Goal: Task Accomplishment & Management: Use online tool/utility

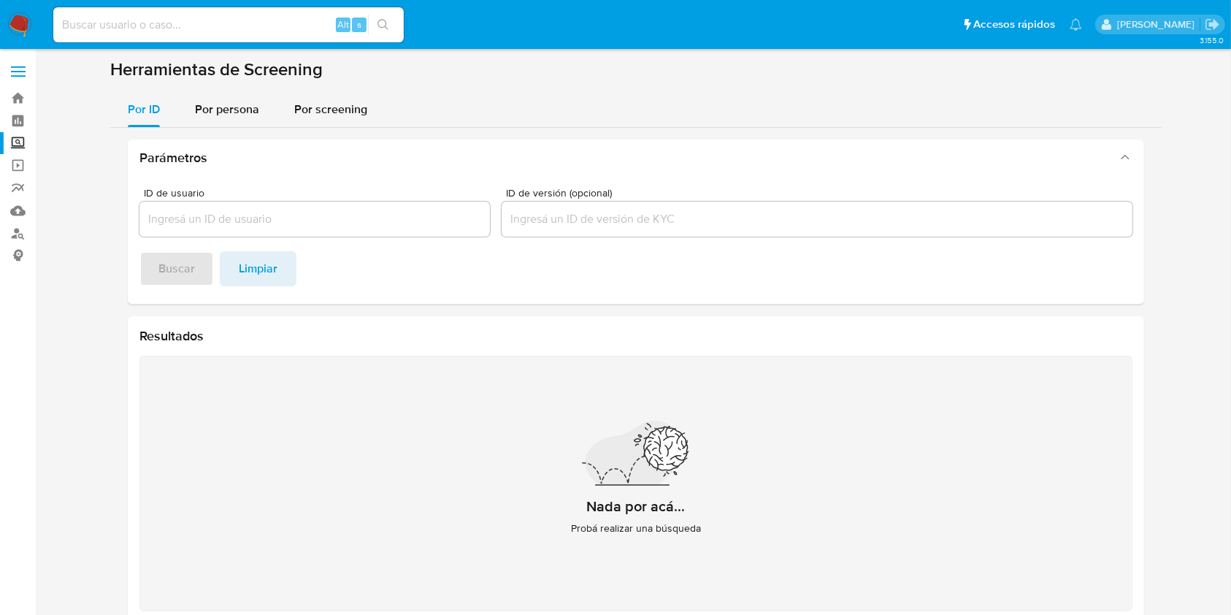
click at [18, 20] on img at bounding box center [19, 24] width 25 height 25
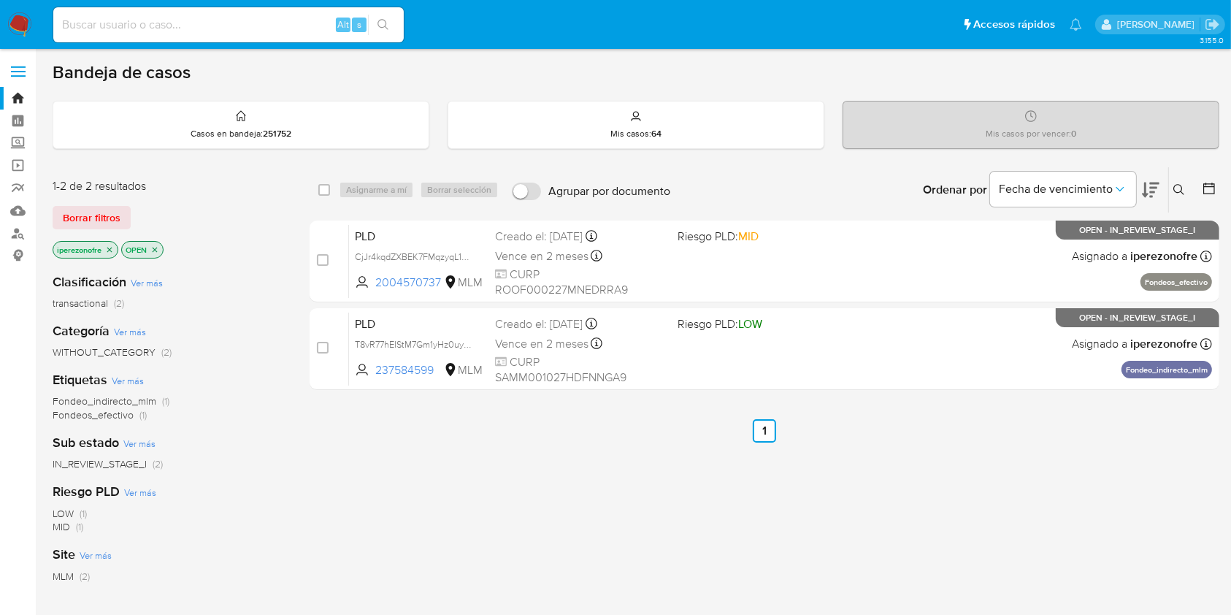
click at [1179, 190] on icon at bounding box center [1180, 190] width 12 height 12
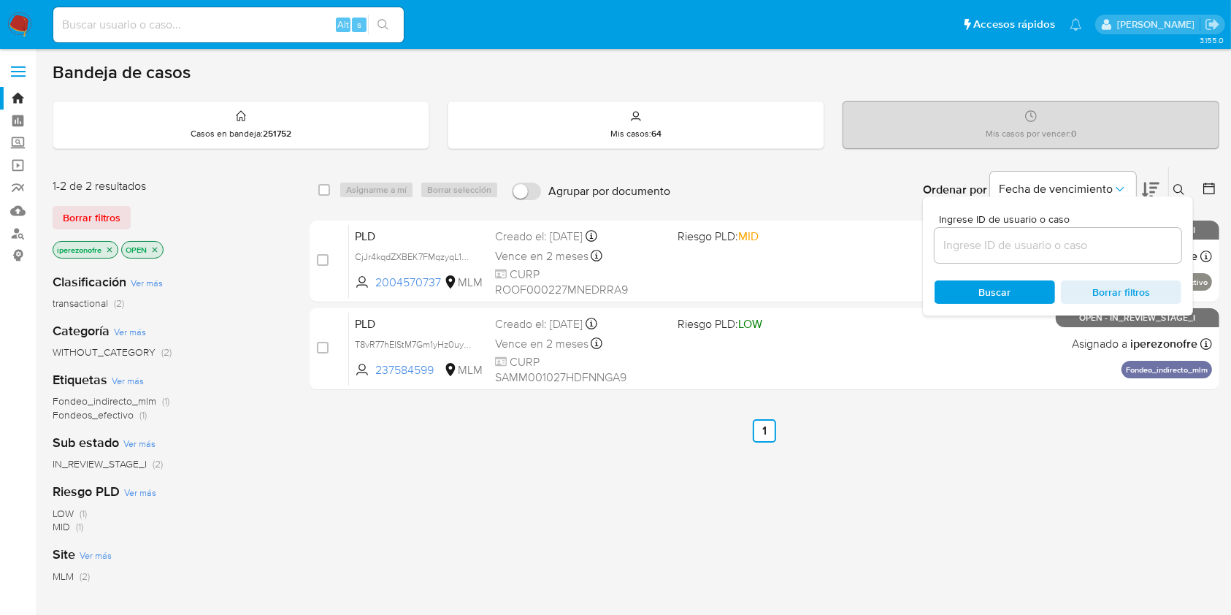
click at [1013, 242] on input at bounding box center [1058, 245] width 247 height 19
type input "151066567"
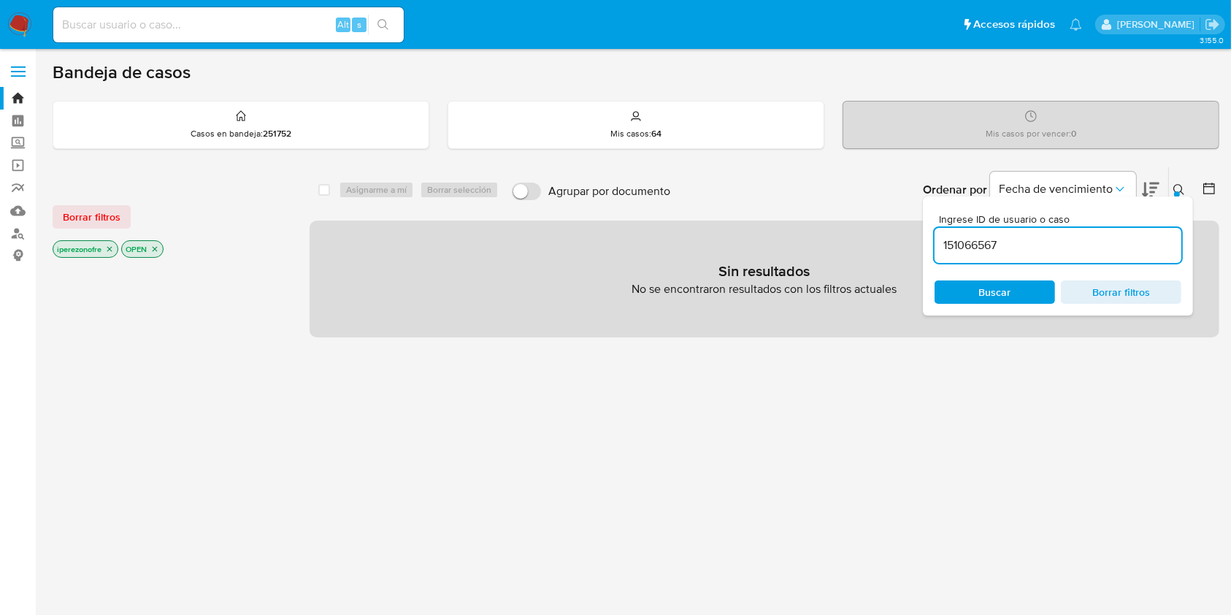
click at [110, 245] on icon "close-filter" at bounding box center [109, 249] width 9 height 9
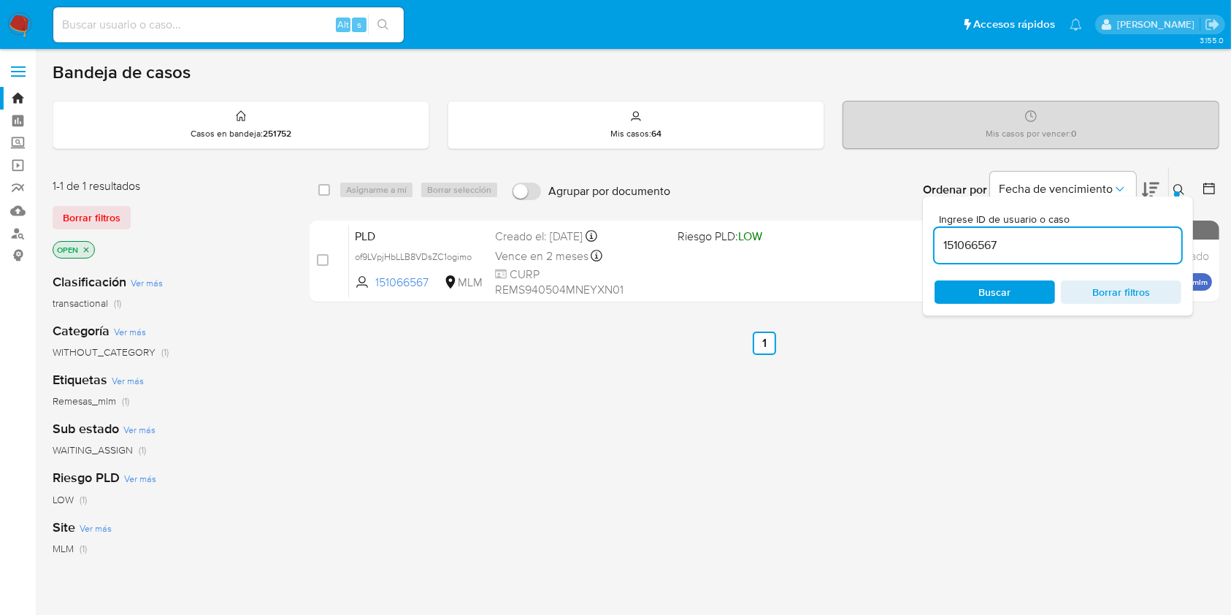
click at [88, 250] on icon "close-filter" at bounding box center [86, 249] width 9 height 9
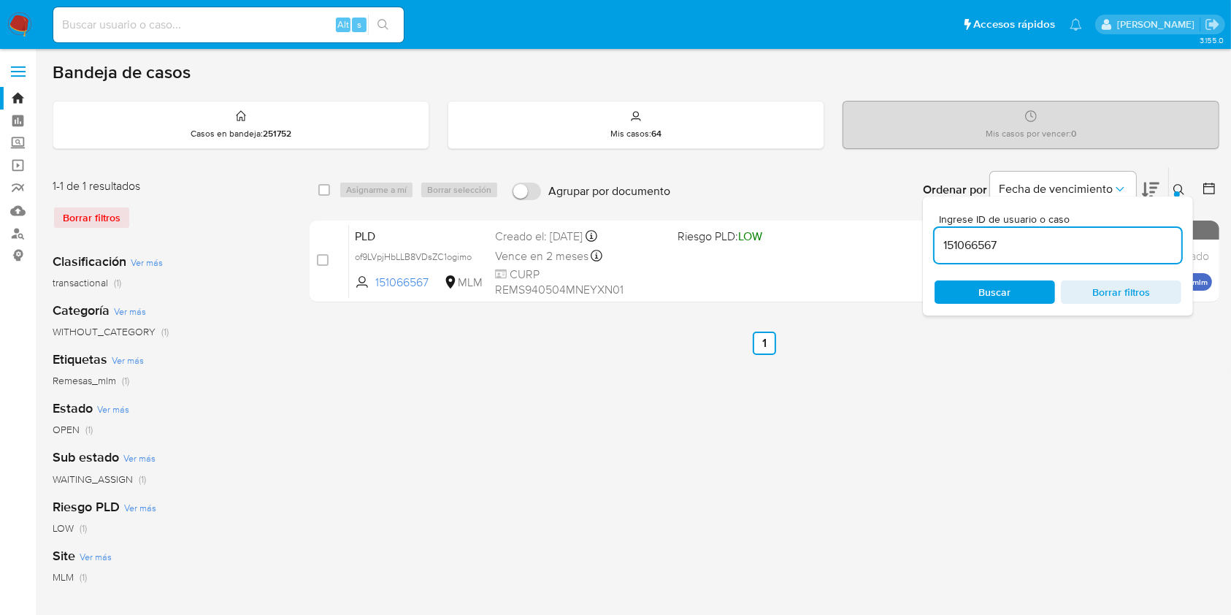
click at [1006, 294] on span "Buscar" at bounding box center [995, 291] width 32 height 23
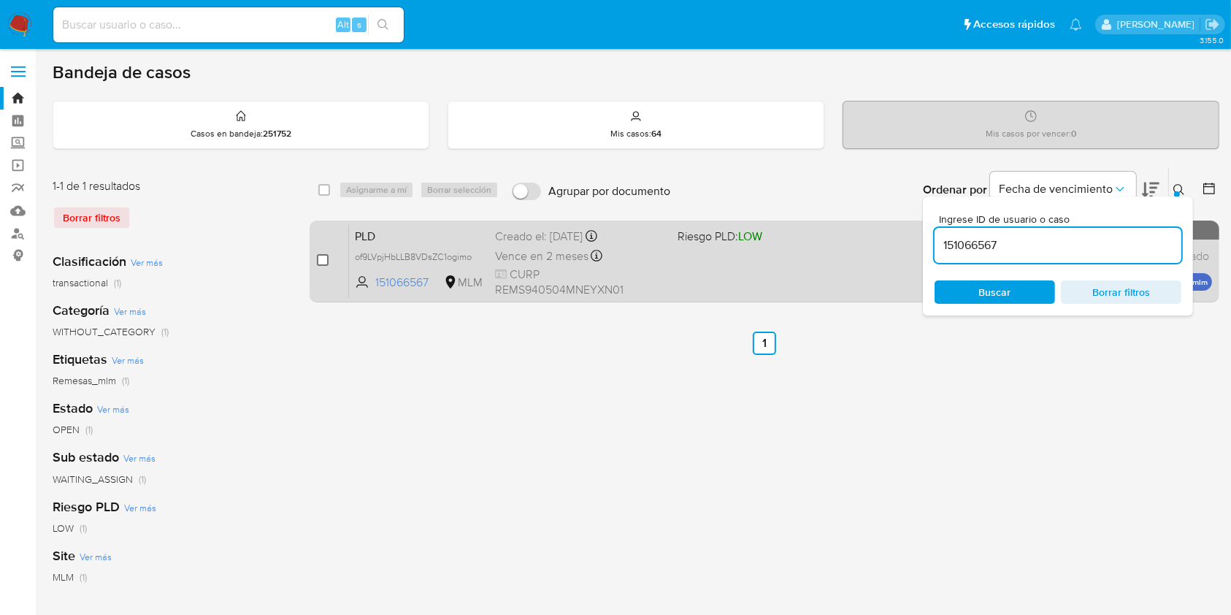
click at [321, 255] on input "checkbox" at bounding box center [323, 260] width 12 height 12
checkbox input "true"
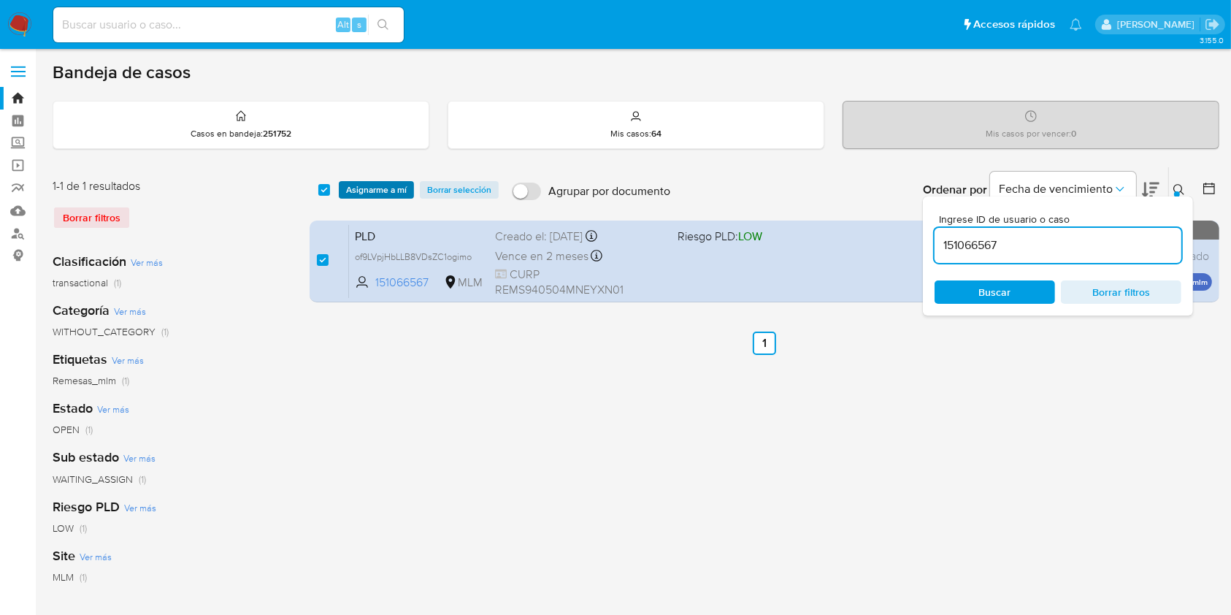
click at [377, 185] on span "Asignarme a mí" at bounding box center [376, 190] width 61 height 15
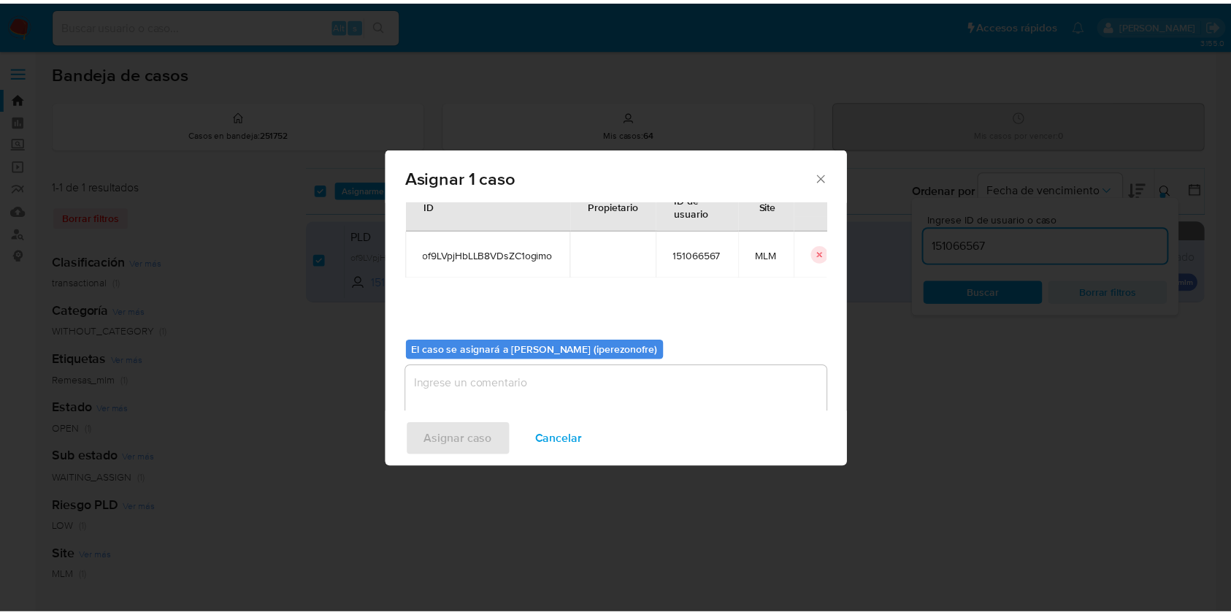
scroll to position [74, 0]
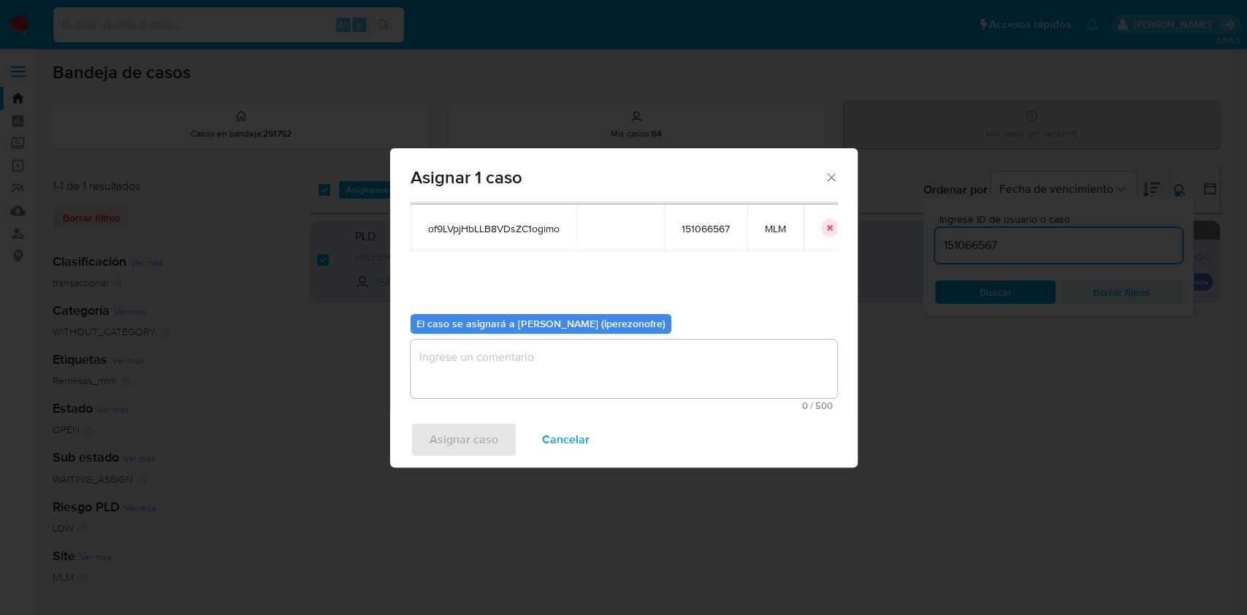
click at [590, 364] on textarea "assign-modal" at bounding box center [623, 369] width 427 height 58
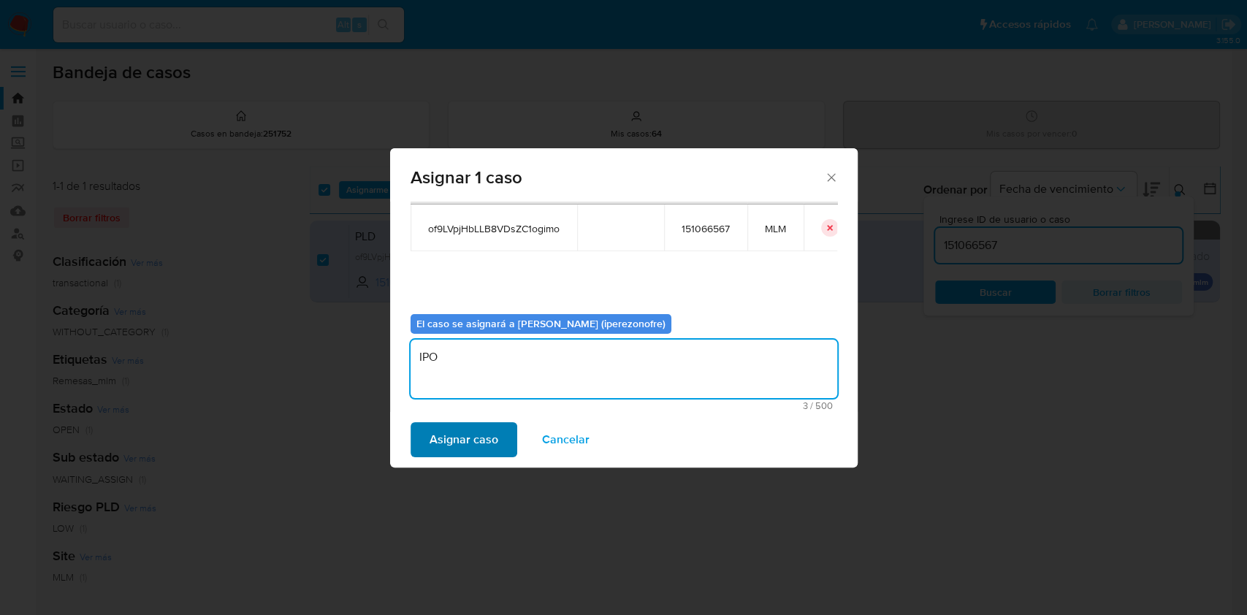
type textarea "IPO"
click at [485, 449] on span "Asignar caso" at bounding box center [463, 440] width 69 height 32
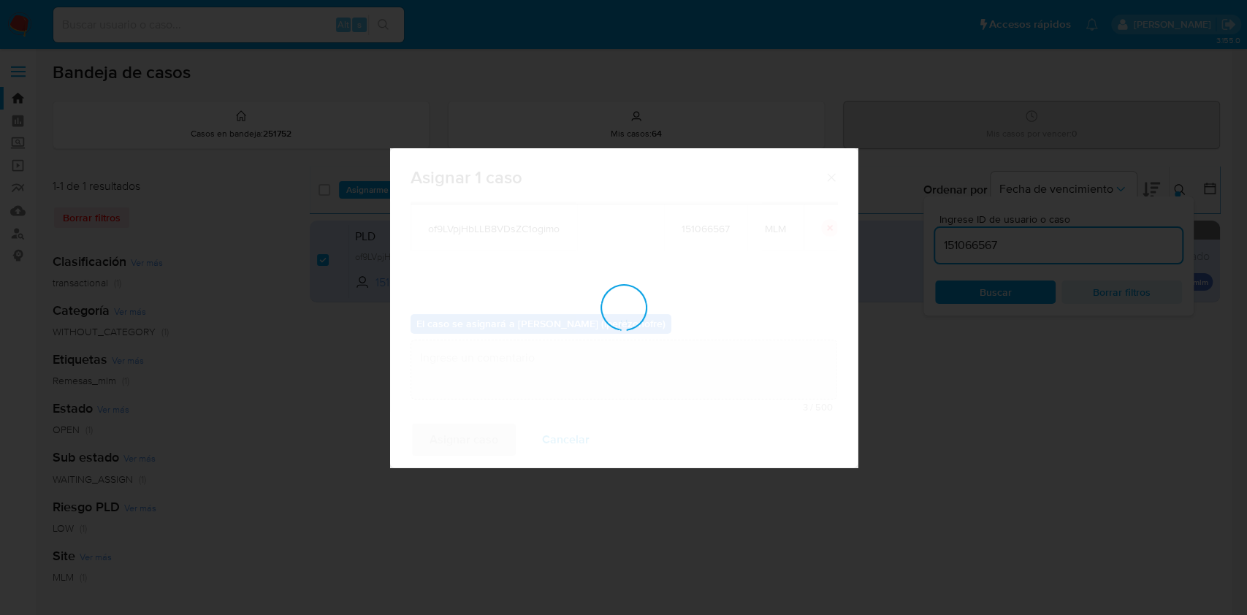
checkbox input "false"
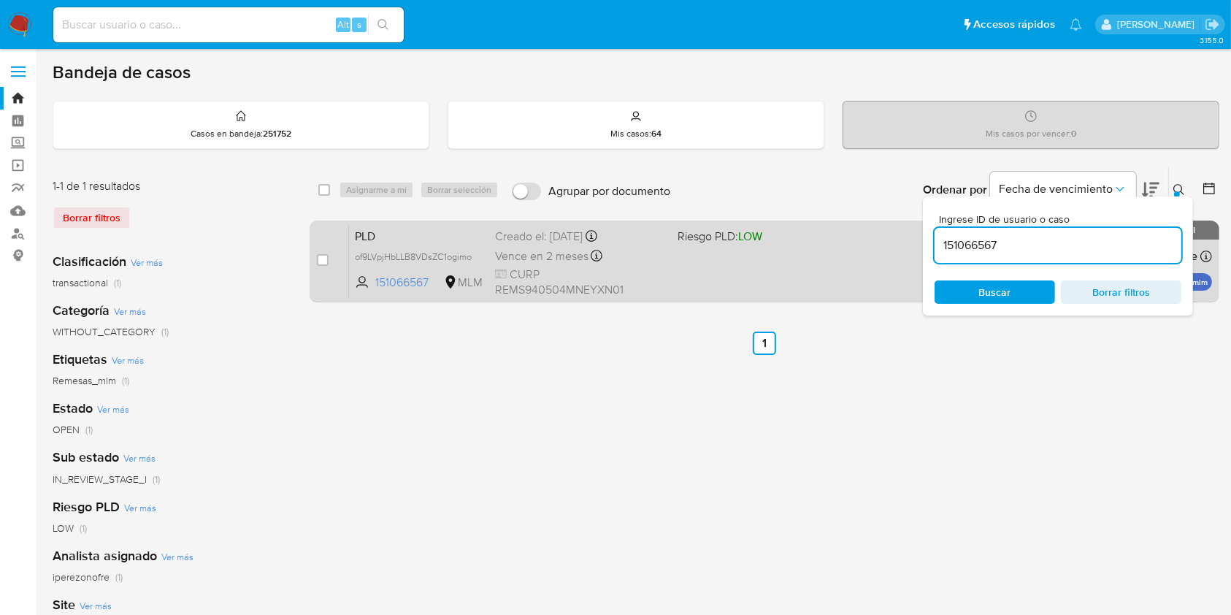
click at [663, 263] on div "Vence en 2 meses Vence el 11/10/2025 02:06:02" at bounding box center [580, 256] width 170 height 20
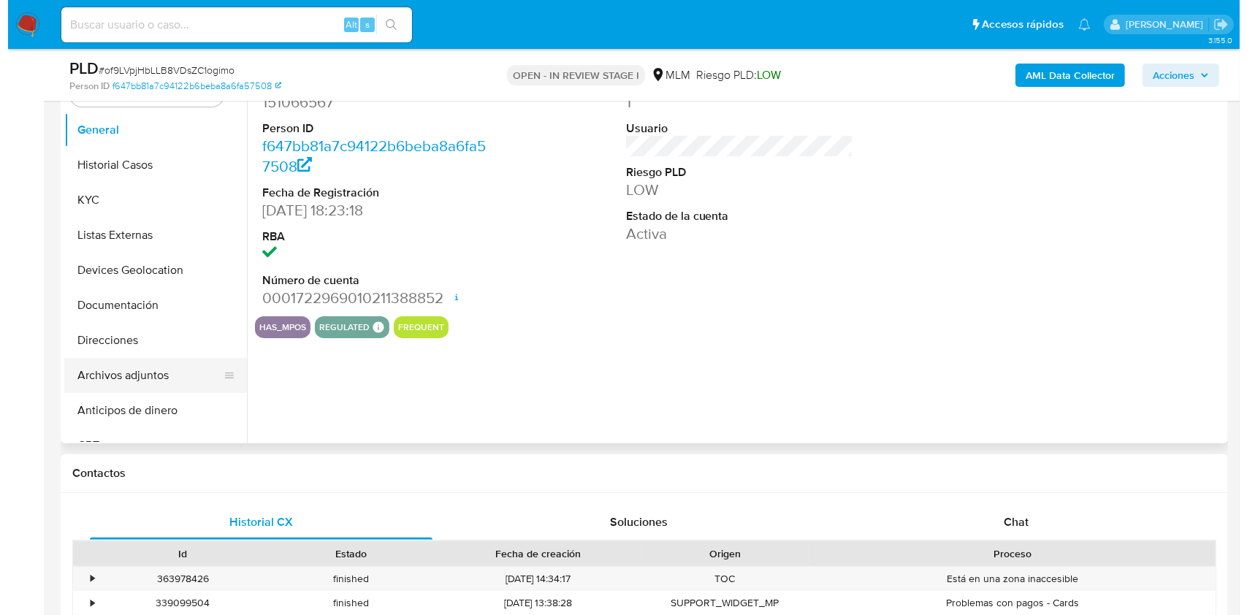
scroll to position [292, 0]
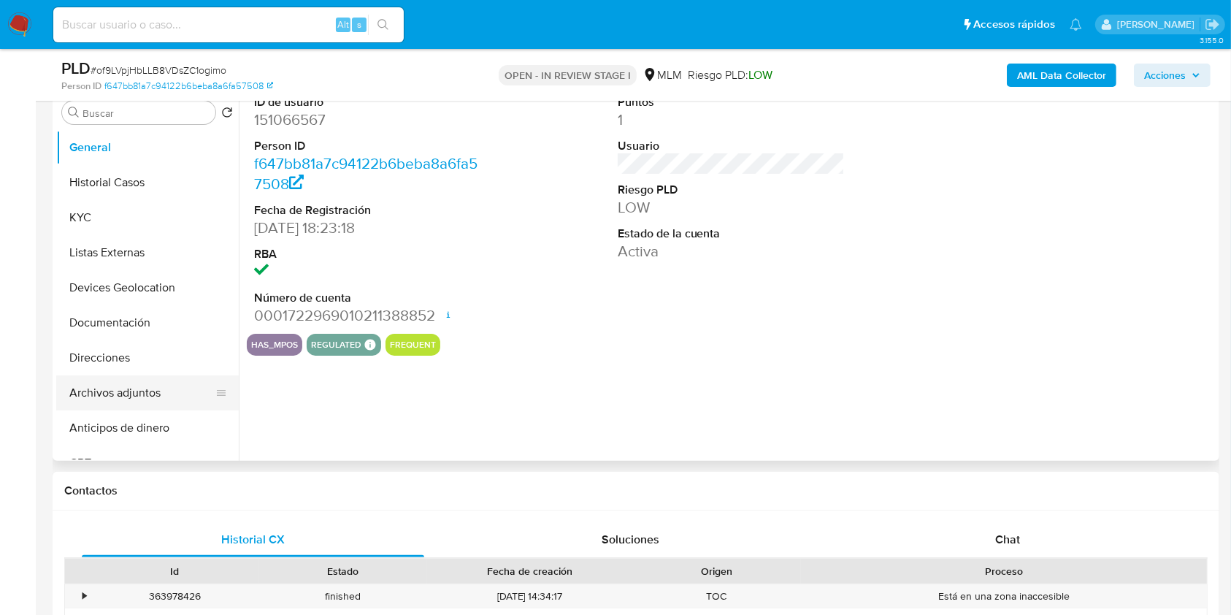
select select "10"
click at [138, 398] on button "Archivos adjuntos" at bounding box center [141, 392] width 171 height 35
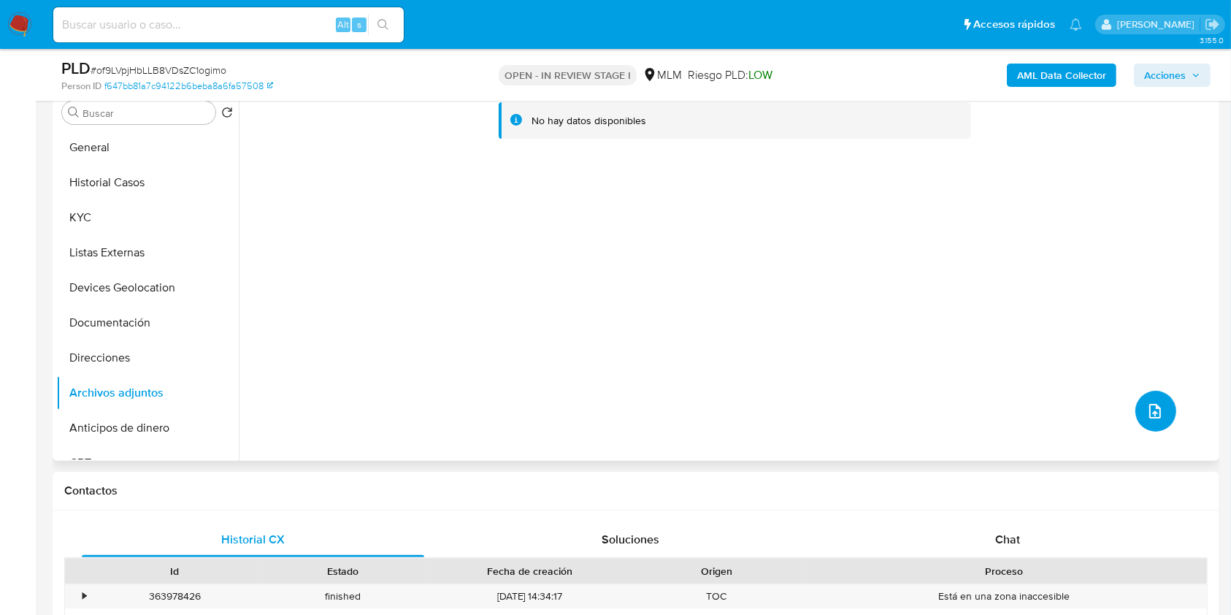
click at [1147, 412] on icon "upload-file" at bounding box center [1156, 411] width 18 height 18
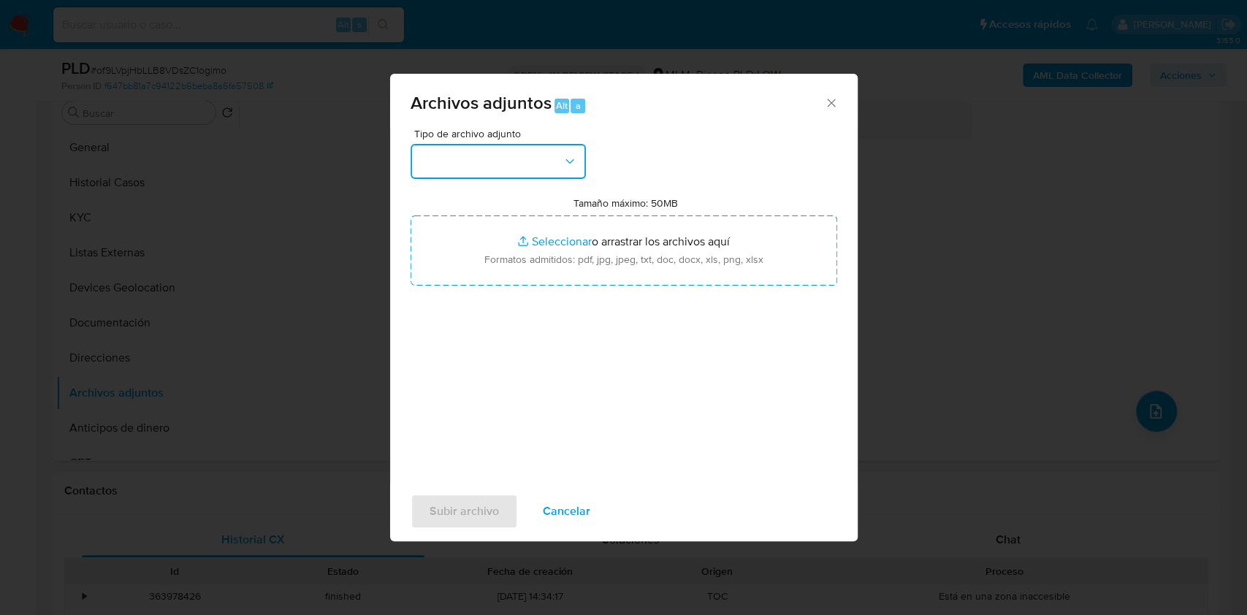
click at [505, 160] on button "button" at bounding box center [497, 161] width 175 height 35
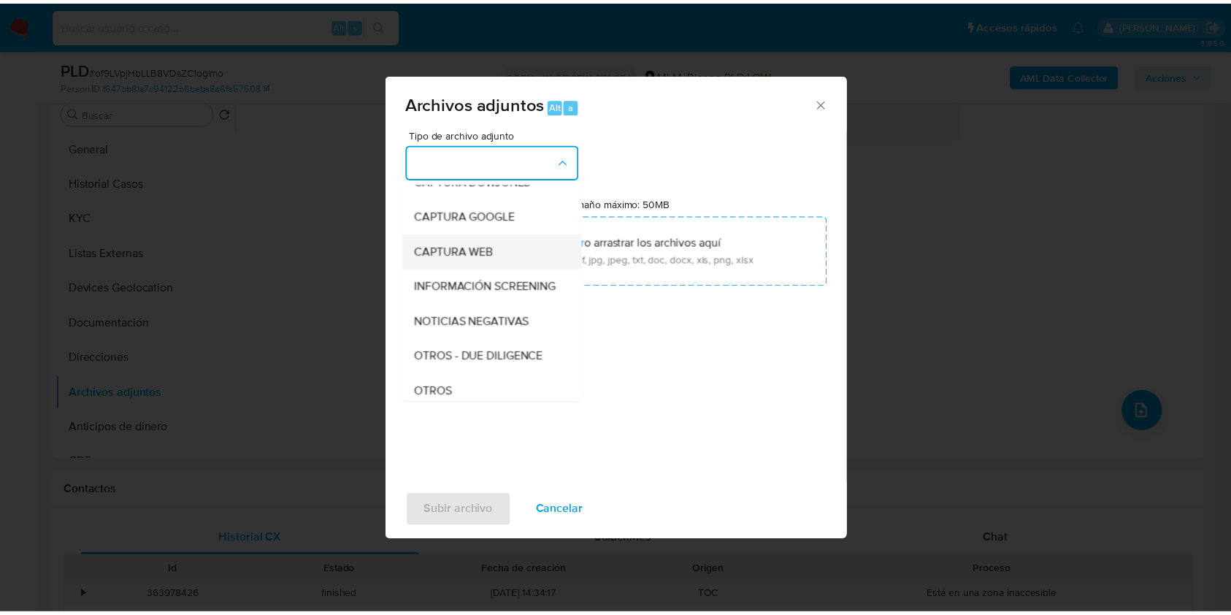
scroll to position [97, 0]
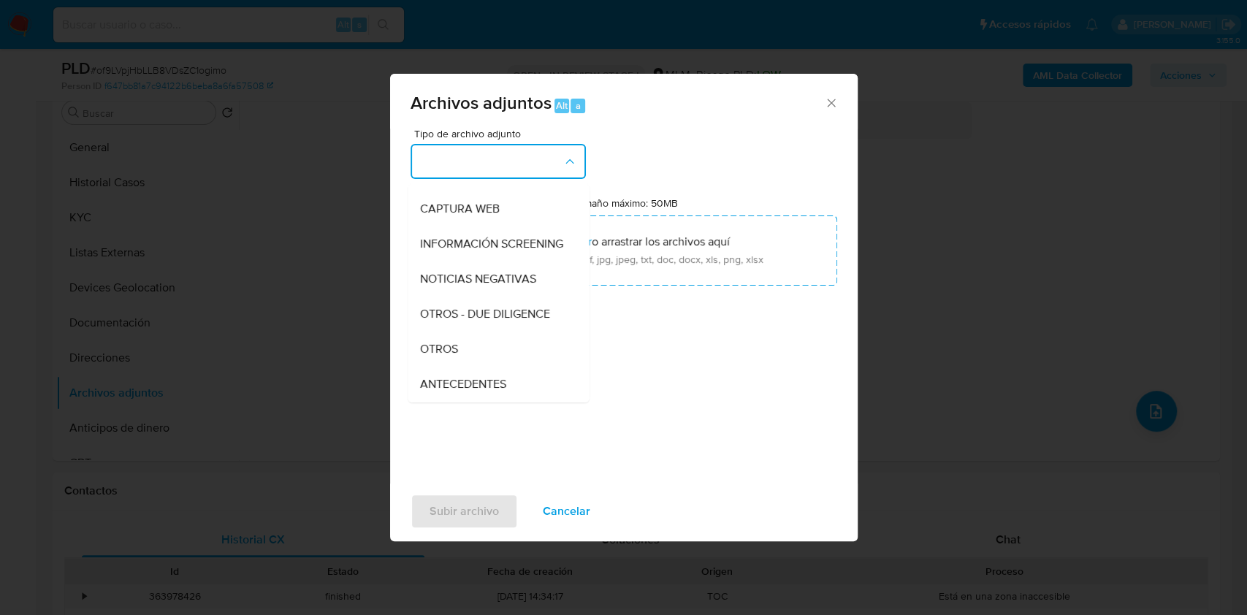
click at [456, 356] on span "OTROS" at bounding box center [438, 349] width 38 height 15
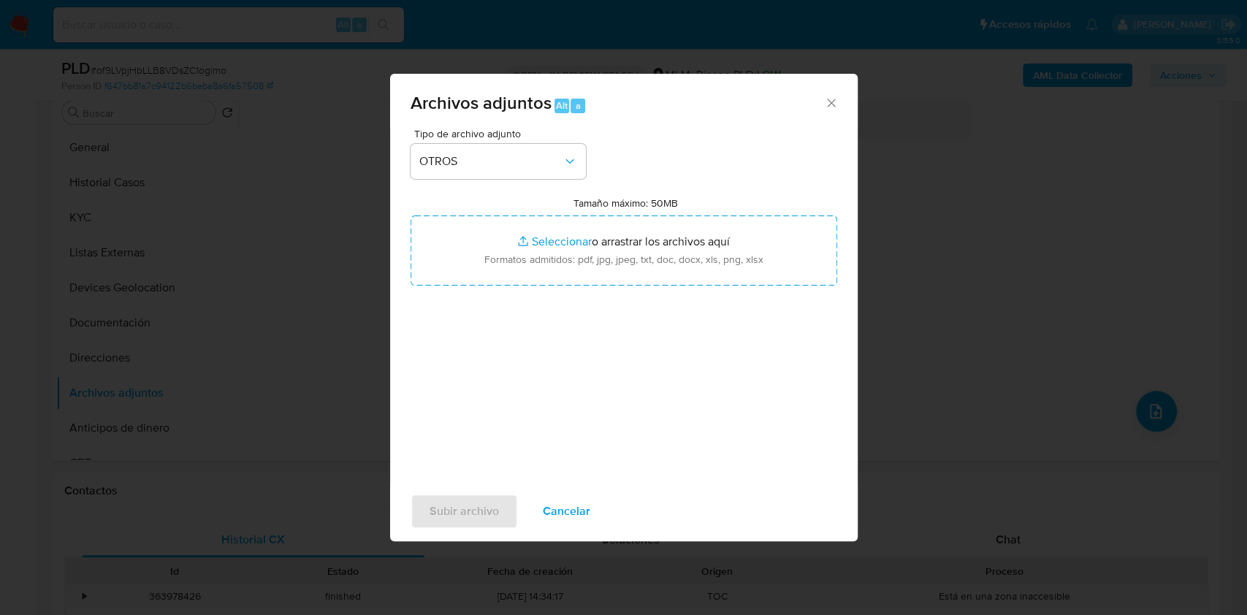
click at [702, 383] on div "Tipo de archivo adjunto OTROS Tamaño máximo: 50MB Seleccionar archivos Seleccio…" at bounding box center [623, 301] width 427 height 345
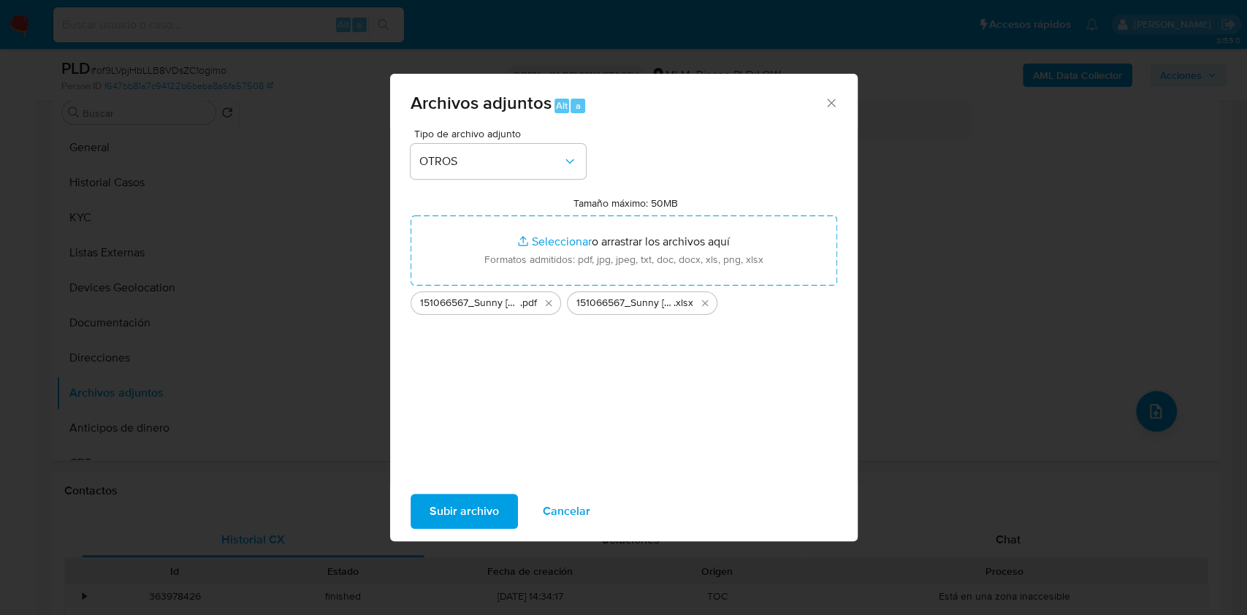
click at [466, 504] on span "Subir archivo" at bounding box center [463, 511] width 69 height 32
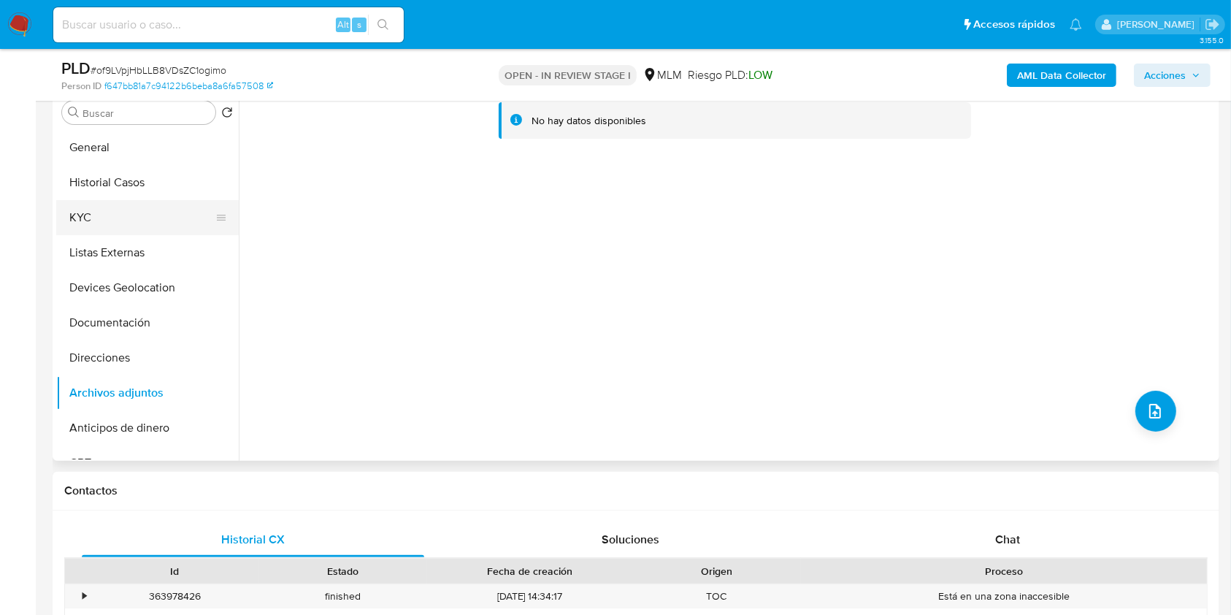
click at [102, 232] on button "KYC" at bounding box center [141, 217] width 171 height 35
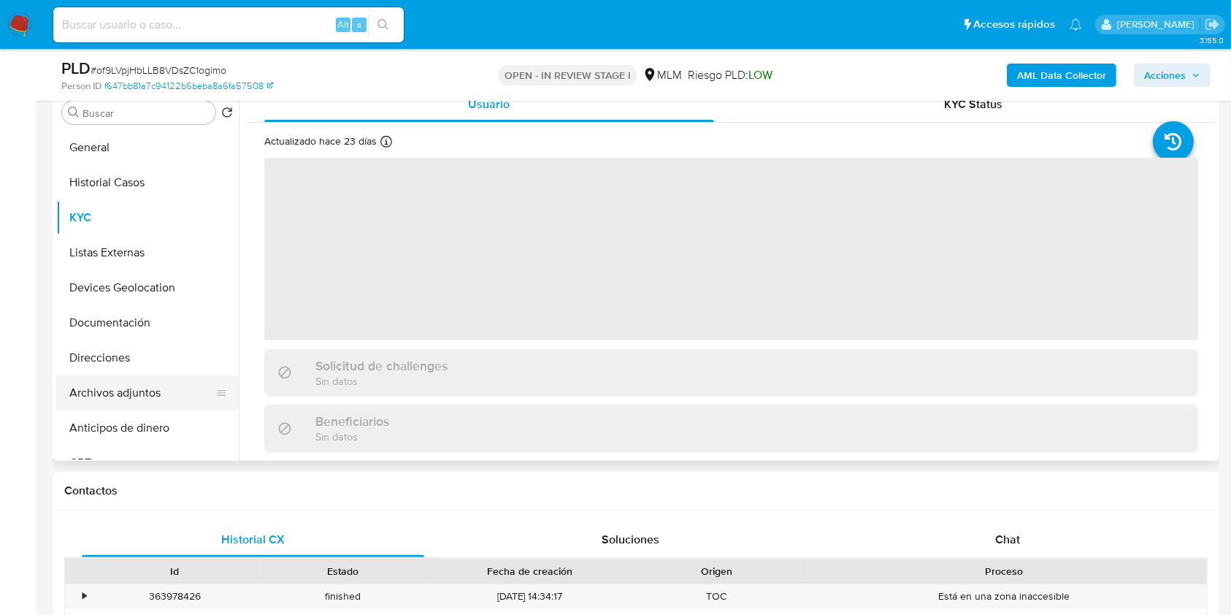
click at [115, 394] on button "Archivos adjuntos" at bounding box center [141, 392] width 171 height 35
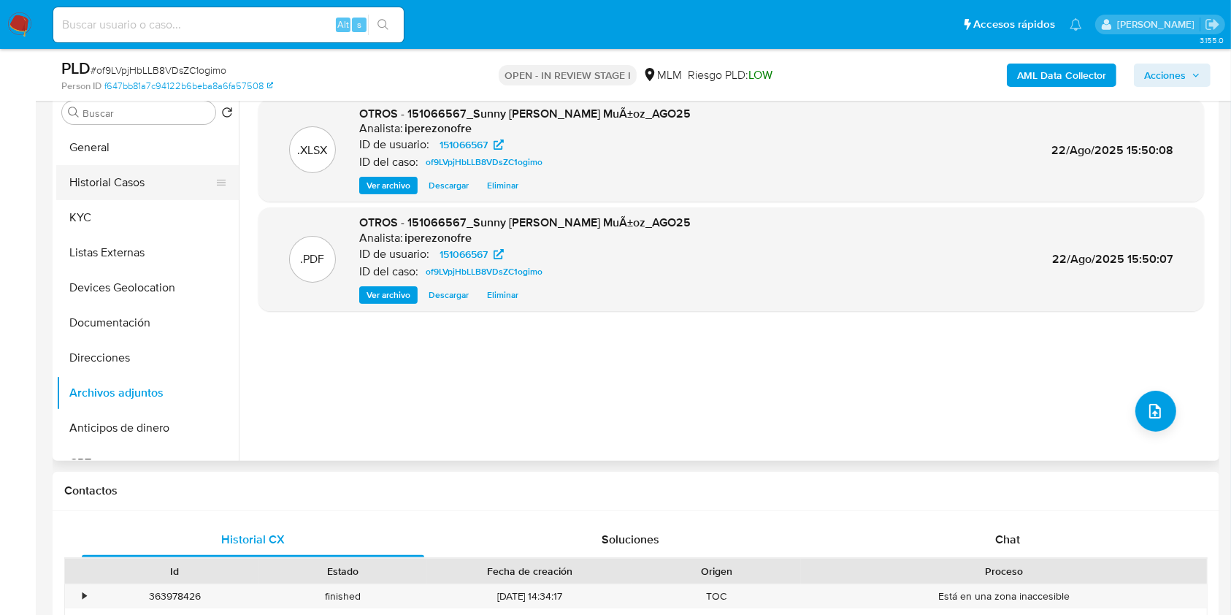
click at [132, 184] on button "Historial Casos" at bounding box center [141, 182] width 171 height 35
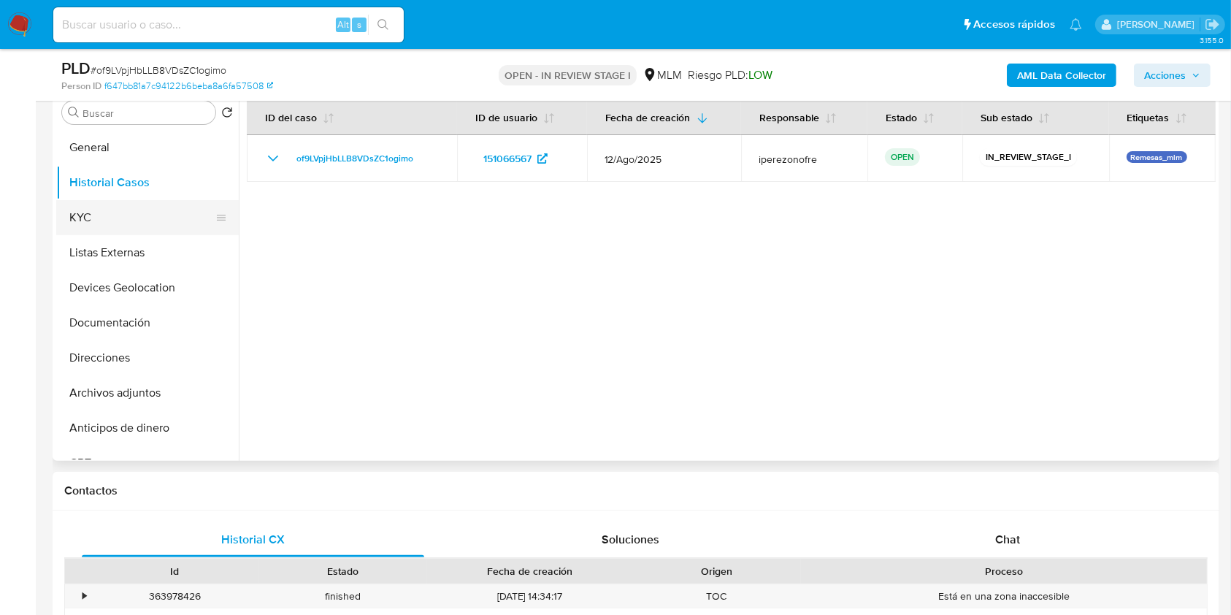
click at [117, 210] on button "KYC" at bounding box center [141, 217] width 171 height 35
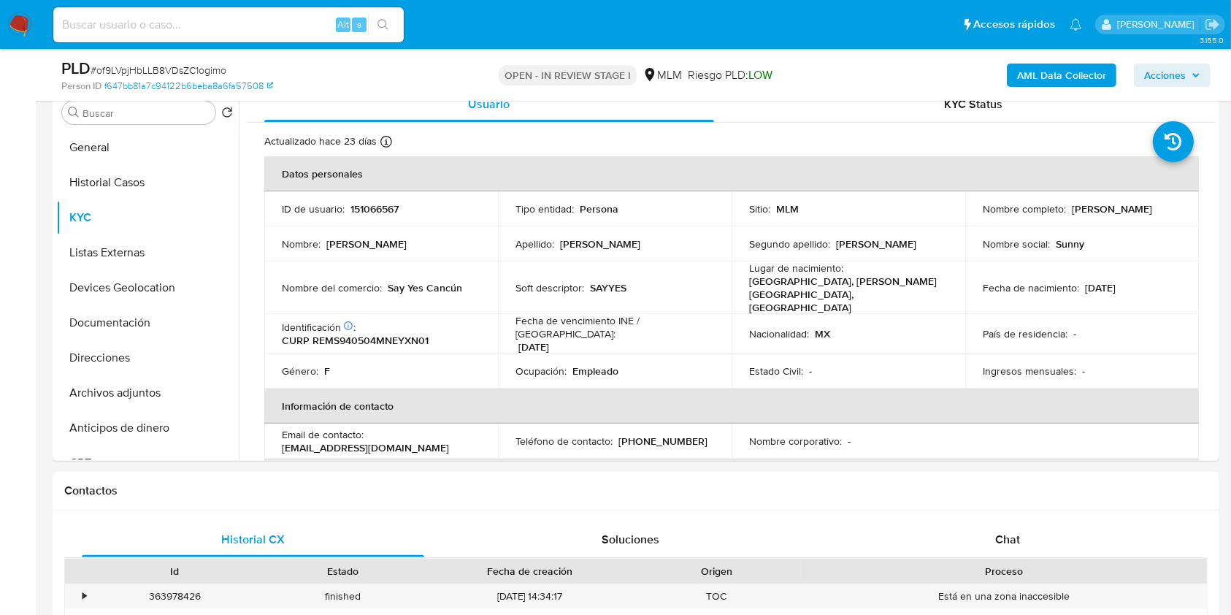
click at [1182, 71] on span "Acciones" at bounding box center [1165, 75] width 42 height 23
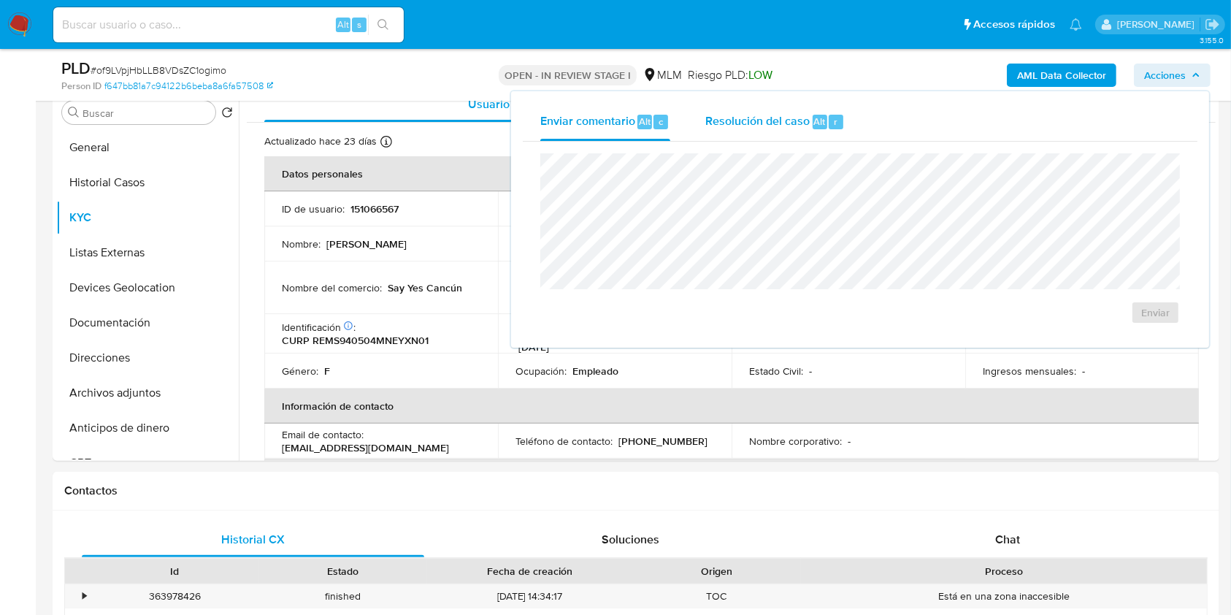
click at [743, 114] on span "Resolución del caso" at bounding box center [758, 120] width 104 height 17
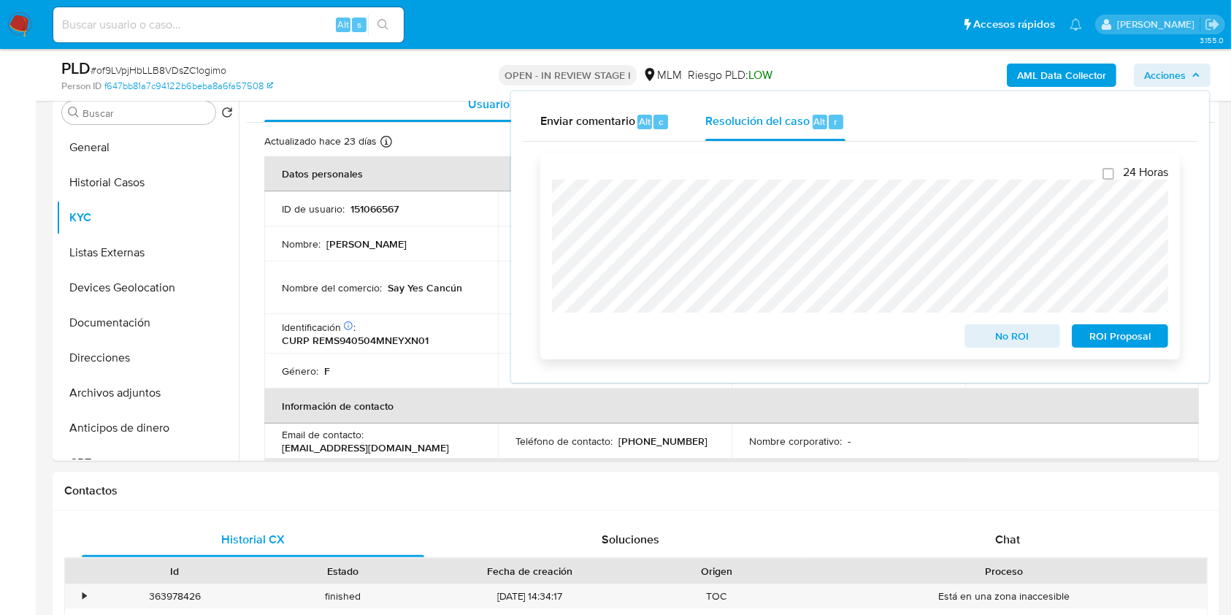
click at [1106, 343] on span "ROI Proposal" at bounding box center [1120, 336] width 76 height 20
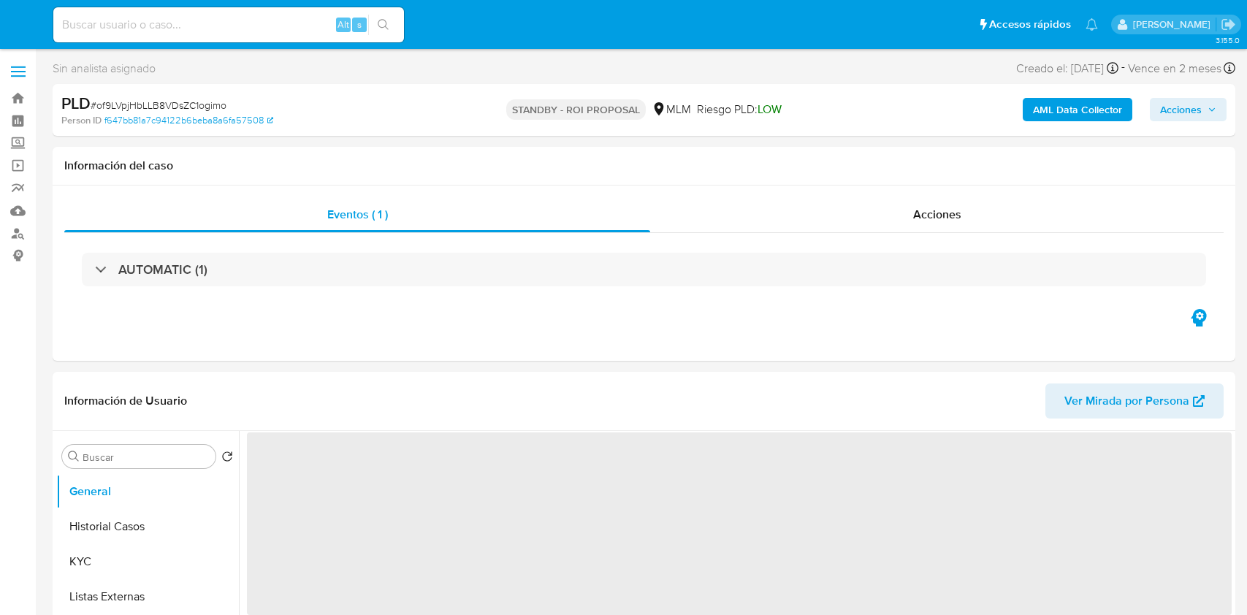
select select "10"
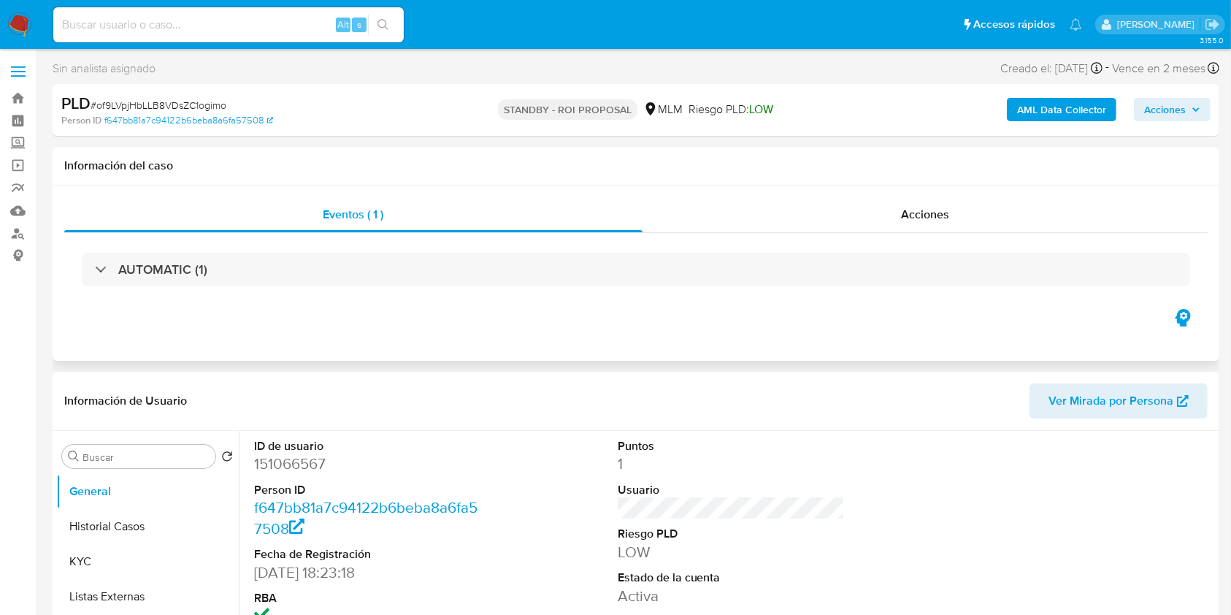
click at [854, 248] on div "AUTOMATIC (1)" at bounding box center [636, 269] width 1144 height 73
